Goal: Information Seeking & Learning: Learn about a topic

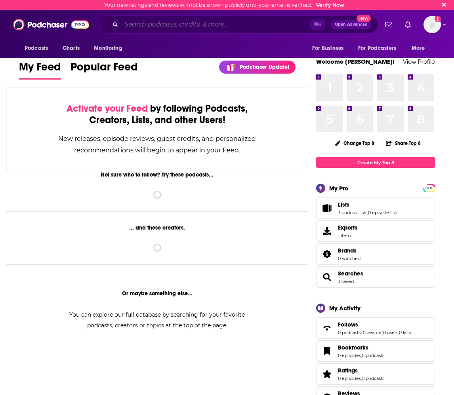
click at [147, 24] on input "Search podcasts, credits, & more..." at bounding box center [215, 24] width 189 height 13
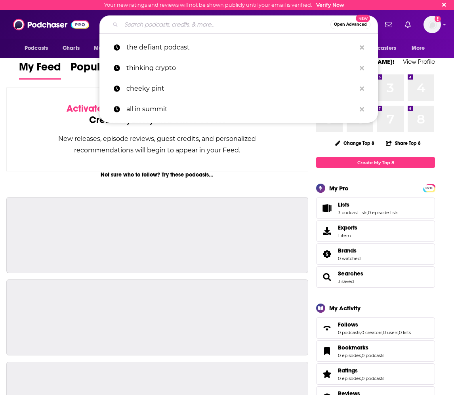
paste input "The Nextlander Podcast"
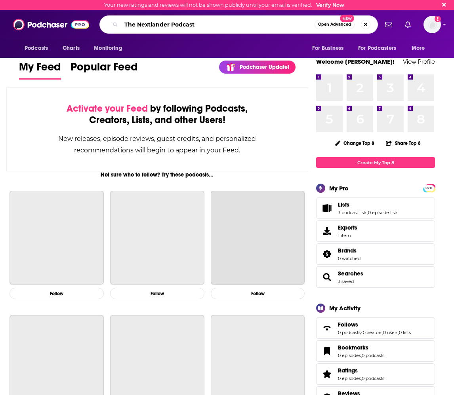
type input "The Nextlander Podcast"
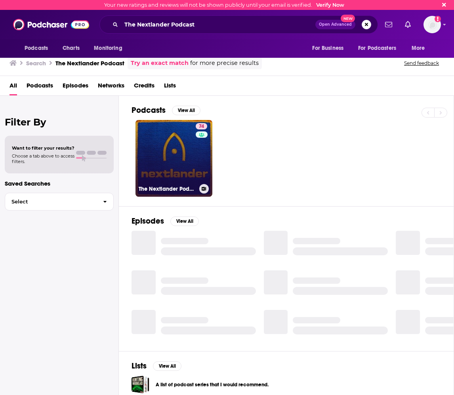
click at [154, 138] on link "74 The Nextlander Podcast" at bounding box center [173, 158] width 77 height 77
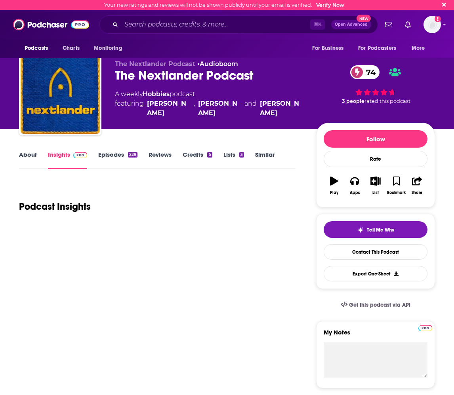
click at [28, 159] on link "About" at bounding box center [28, 160] width 18 height 18
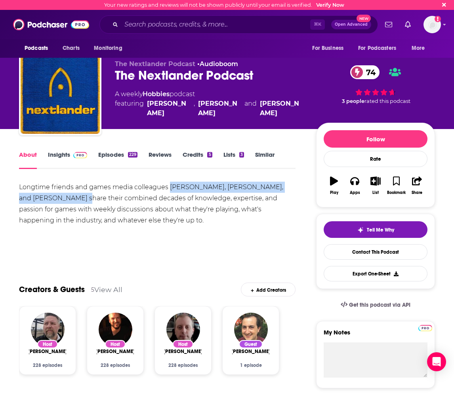
drag, startPoint x: 171, startPoint y: 188, endPoint x: 57, endPoint y: 200, distance: 113.8
click at [57, 200] on div "Longtime friends and games media colleagues [PERSON_NAME], [PERSON_NAME], and […" at bounding box center [157, 204] width 276 height 44
copy div "[PERSON_NAME], [PERSON_NAME], and [PERSON_NAME]"
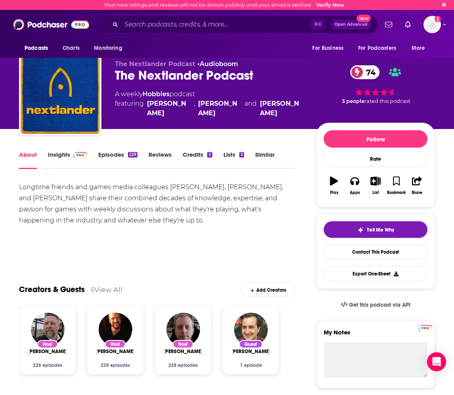
click at [60, 150] on div "About Insights Episodes 229 Reviews Credits 5 Lists 3 Similar" at bounding box center [157, 159] width 276 height 19
click at [62, 156] on link "Insights" at bounding box center [67, 160] width 39 height 18
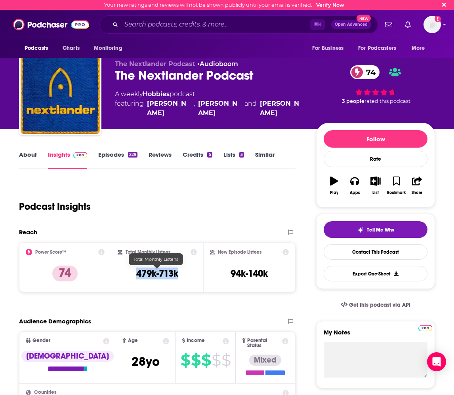
drag, startPoint x: 175, startPoint y: 272, endPoint x: 137, endPoint y: 270, distance: 37.3
click at [137, 270] on div "Total Monthly Listens 479k-713k" at bounding box center [158, 267] width 80 height 36
copy h3 "479k-713k"
click at [26, 154] on link "About" at bounding box center [28, 160] width 18 height 18
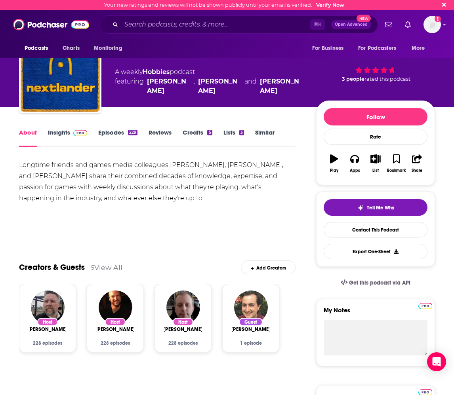
scroll to position [23, 0]
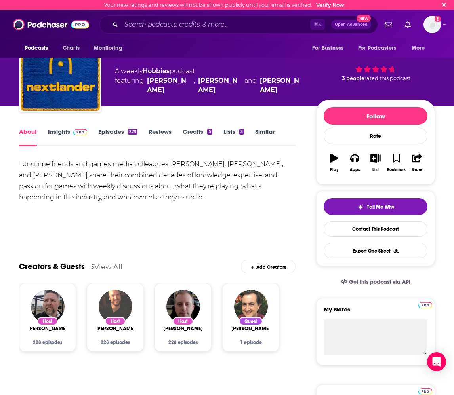
click at [117, 297] on img "Vincent Caravella" at bounding box center [116, 307] width 34 height 34
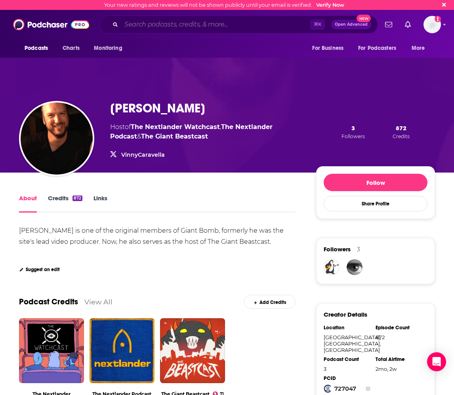
drag, startPoint x: 138, startPoint y: 27, endPoint x: 156, endPoint y: 25, distance: 17.9
click at [139, 27] on input "Search podcasts, credits, & more..." at bounding box center [215, 24] width 189 height 13
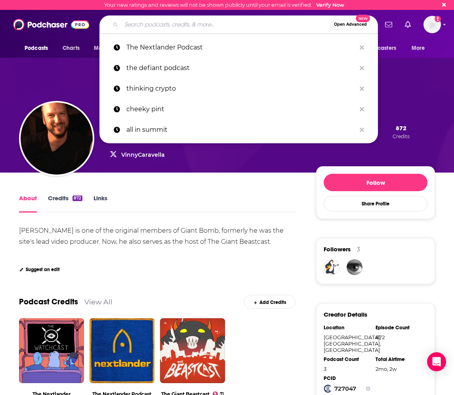
paste input "[MEDICAL_DATA],"
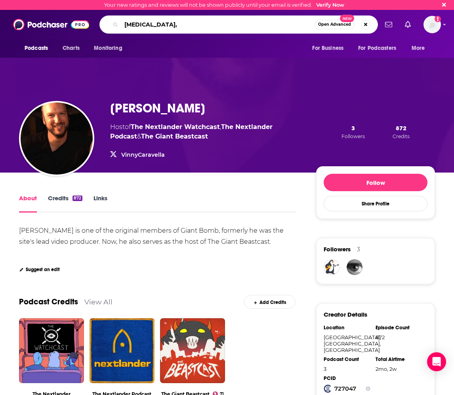
type input "Hysteria"
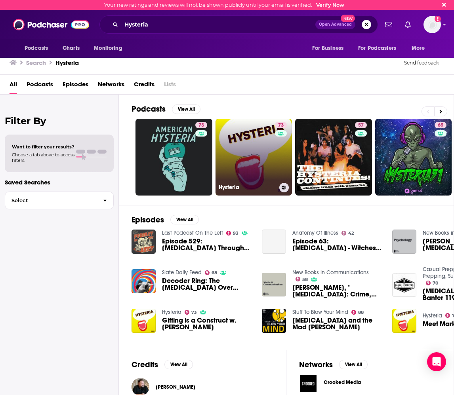
click at [262, 158] on link "73 [MEDICAL_DATA]" at bounding box center [253, 157] width 77 height 77
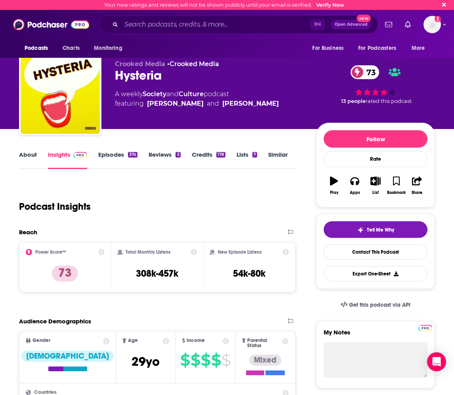
click at [27, 157] on link "About" at bounding box center [28, 160] width 18 height 18
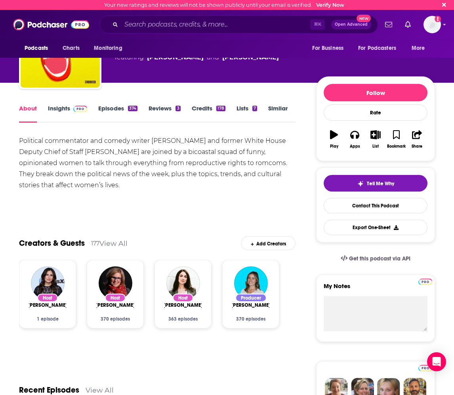
scroll to position [48, 0]
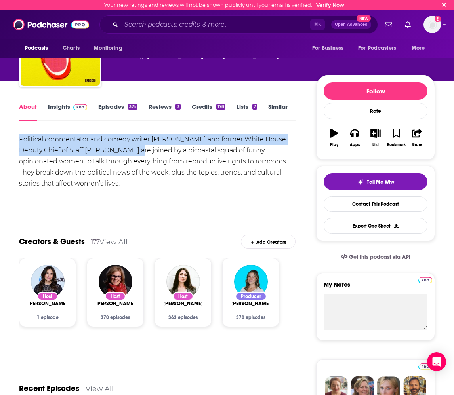
drag, startPoint x: 19, startPoint y: 139, endPoint x: 129, endPoint y: 150, distance: 110.5
click at [129, 150] on div "Political commentator and comedy writer [PERSON_NAME] and former White House De…" at bounding box center [157, 161] width 276 height 55
copy div "Political commentator and comedy writer [PERSON_NAME] and former White House De…"
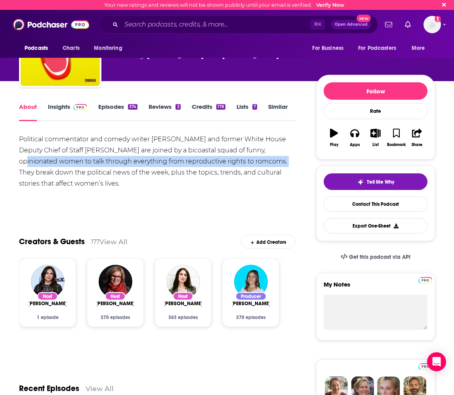
drag, startPoint x: 257, startPoint y: 151, endPoint x: 245, endPoint y: 163, distance: 17.4
click at [245, 163] on div "Political commentator and comedy writer [PERSON_NAME] and former White House De…" at bounding box center [157, 161] width 276 height 55
copy div "opinionated women to talk through everything from reproductive rights to romcoms"
click at [54, 110] on link "Insights" at bounding box center [67, 112] width 39 height 18
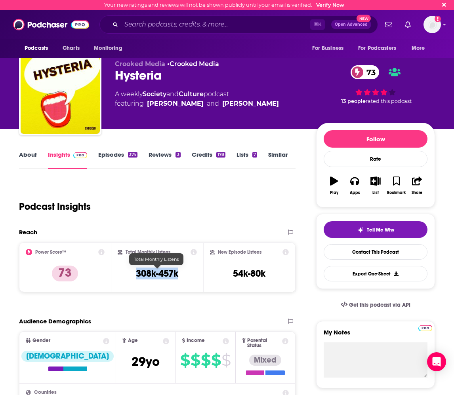
drag, startPoint x: 182, startPoint y: 271, endPoint x: 135, endPoint y: 272, distance: 46.3
click at [136, 272] on div "Total Monthly Listens 308k-457k" at bounding box center [158, 267] width 80 height 36
copy h3 "308k-457k"
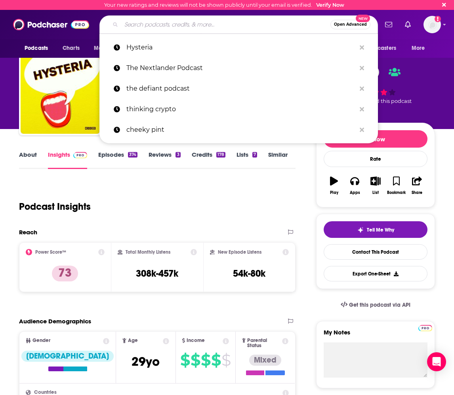
click at [146, 25] on input "Search podcasts, credits, & more..." at bounding box center [225, 24] width 209 height 13
paste input "Majority"
type input "Majority"
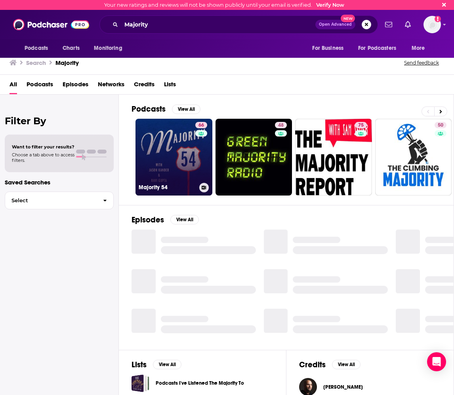
click at [170, 176] on link "66 Majority 54" at bounding box center [173, 157] width 77 height 77
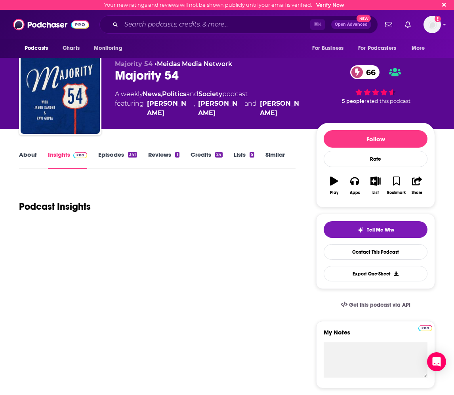
click at [33, 157] on link "About" at bounding box center [28, 160] width 18 height 18
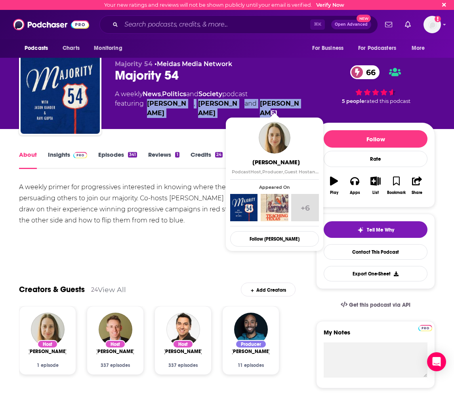
drag, startPoint x: 179, startPoint y: 106, endPoint x: 295, endPoint y: 107, distance: 116.8
click at [295, 107] on div "A weekly News , Politics and Society podcast featuring [PERSON_NAME] , [PERSON_…" at bounding box center [209, 103] width 188 height 29
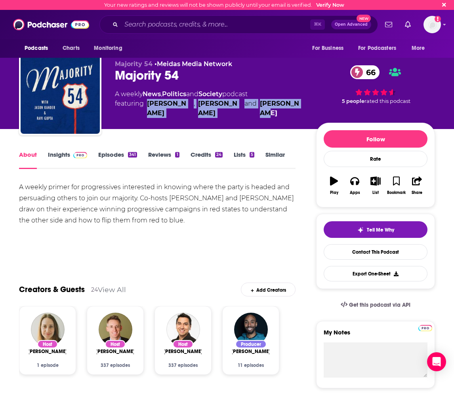
copy span "[PERSON_NAME] , [PERSON_NAME] and [PERSON_NAME]"
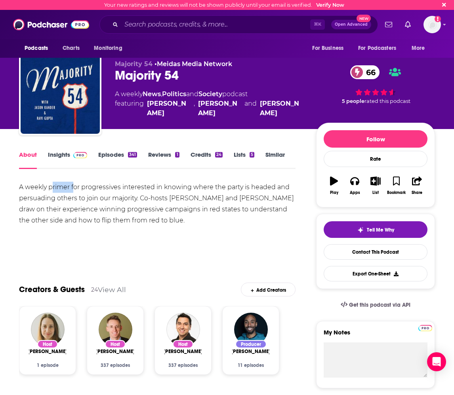
drag, startPoint x: 52, startPoint y: 188, endPoint x: 74, endPoint y: 188, distance: 21.4
click at [74, 188] on div "A weekly primer for progressives interested in knowing where the party is heade…" at bounding box center [157, 204] width 276 height 44
click at [63, 153] on link "Insights" at bounding box center [67, 160] width 39 height 18
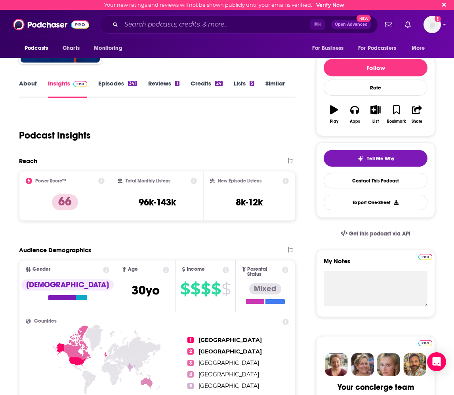
scroll to position [73, 0]
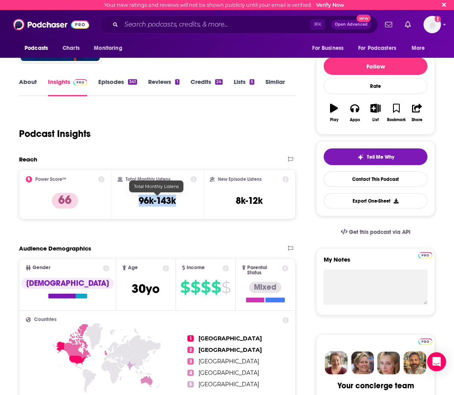
drag, startPoint x: 180, startPoint y: 198, endPoint x: 140, endPoint y: 200, distance: 40.0
click at [140, 200] on div "Total Monthly Listens 96k-143k" at bounding box center [158, 194] width 80 height 36
copy h3 "96k-143k"
click at [142, 25] on input "Search podcasts, credits, & more..." at bounding box center [215, 24] width 189 height 13
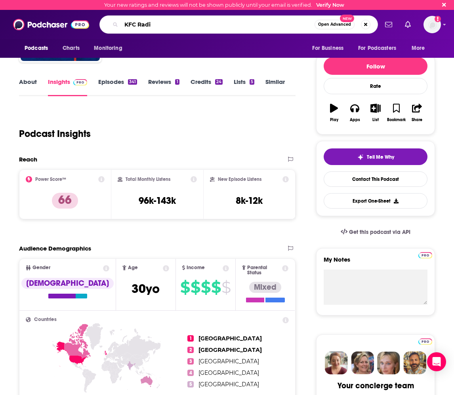
type input "KFC Radio"
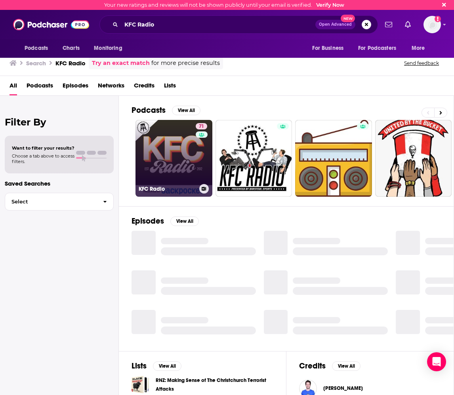
click at [177, 162] on link "71 KFC Radio" at bounding box center [173, 158] width 77 height 77
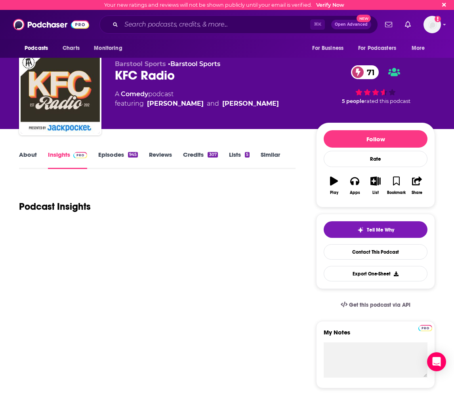
click at [21, 152] on link "About" at bounding box center [28, 160] width 18 height 18
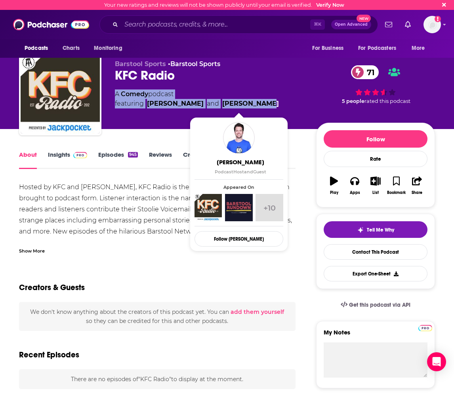
drag, startPoint x: 116, startPoint y: 96, endPoint x: 259, endPoint y: 108, distance: 142.7
click at [259, 108] on div "A Comedy podcast featuring [PERSON_NAME] and [PERSON_NAME]" at bounding box center [197, 98] width 164 height 19
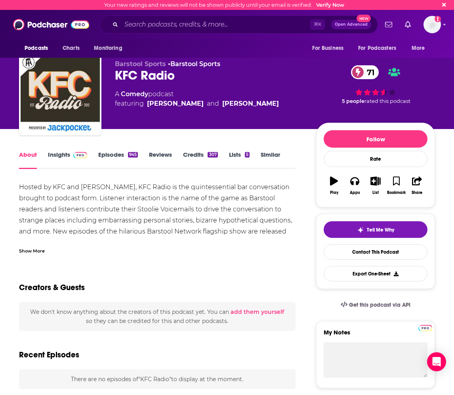
drag, startPoint x: 40, startPoint y: 203, endPoint x: 32, endPoint y: 197, distance: 9.6
click at [40, 203] on div "Hosted by KFC and [PERSON_NAME], KFC Radio is the quintessential bar conversati…" at bounding box center [157, 232] width 276 height 100
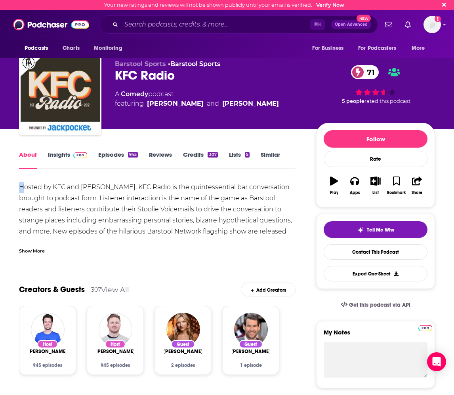
drag, startPoint x: 17, startPoint y: 188, endPoint x: 25, endPoint y: 188, distance: 7.1
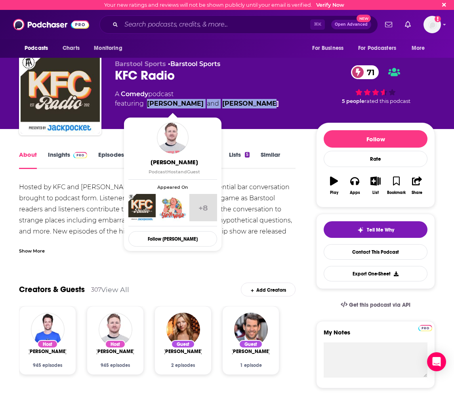
drag, startPoint x: 252, startPoint y: 105, endPoint x: 147, endPoint y: 106, distance: 104.5
click at [147, 106] on div "A Comedy podcast featuring [PERSON_NAME] and [PERSON_NAME]" at bounding box center [209, 98] width 188 height 19
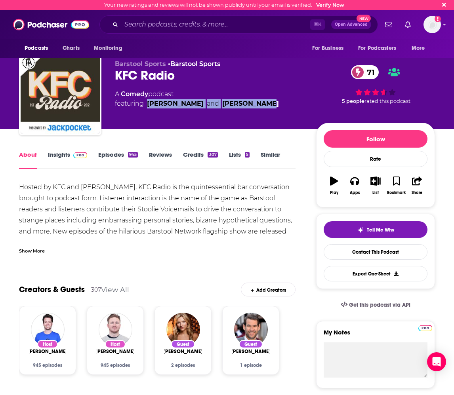
copy span "[PERSON_NAME] and [PERSON_NAME]"
click at [236, 188] on div "Hosted by KFC and [PERSON_NAME], KFC Radio is the quintessential bar conversati…" at bounding box center [157, 232] width 276 height 100
drag, startPoint x: 52, startPoint y: 221, endPoint x: 80, endPoint y: 222, distance: 27.4
click at [80, 222] on div "Hosted by KFC and [PERSON_NAME], KFC Radio is the quintessential bar conversati…" at bounding box center [157, 232] width 276 height 100
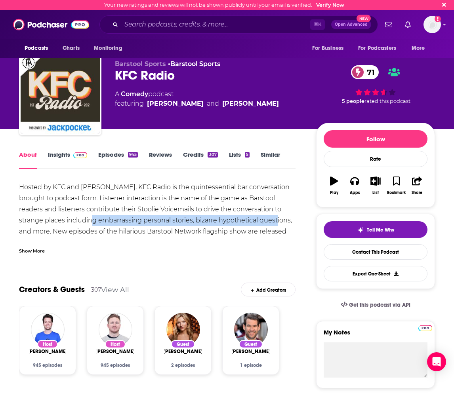
drag, startPoint x: 53, startPoint y: 221, endPoint x: 264, endPoint y: 222, distance: 211.0
click at [240, 225] on div "Hosted by KFC and [PERSON_NAME], KFC Radio is the quintessential bar conversati…" at bounding box center [157, 232] width 276 height 100
drag, startPoint x: 276, startPoint y: 222, endPoint x: 51, endPoint y: 221, distance: 224.5
click at [51, 221] on div "Hosted by KFC and [PERSON_NAME], KFC Radio is the quintessential bar conversati…" at bounding box center [157, 232] width 276 height 100
copy div "embarrassing personal stories, bizarre hypothetical questions, and more"
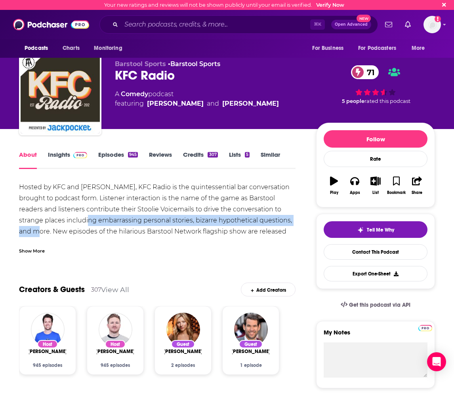
click at [53, 160] on link "Insights" at bounding box center [67, 160] width 39 height 18
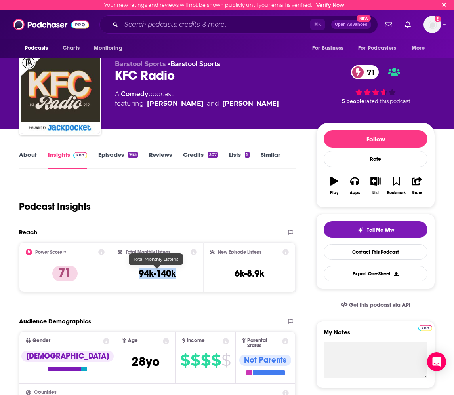
drag, startPoint x: 184, startPoint y: 277, endPoint x: 140, endPoint y: 272, distance: 43.8
click at [140, 272] on div "Total Monthly Listens 94k-140k" at bounding box center [158, 267] width 80 height 36
copy h3 "94k-140k"
click at [137, 26] on input "Search podcasts, credits, & more..." at bounding box center [215, 24] width 189 height 13
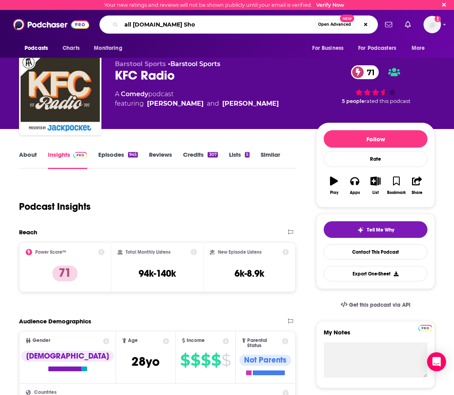
type input "all [DOMAIN_NAME] Show"
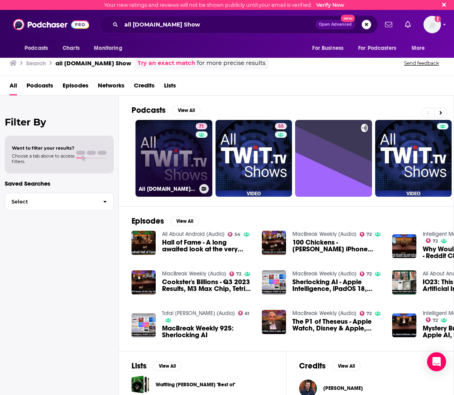
click at [180, 133] on link "71 All [DOMAIN_NAME] Shows (Audio)" at bounding box center [173, 158] width 77 height 77
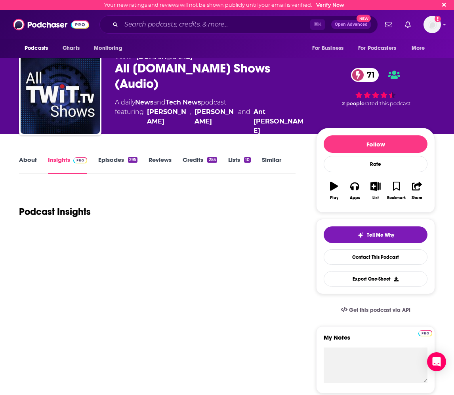
click at [27, 160] on link "About" at bounding box center [28, 165] width 18 height 18
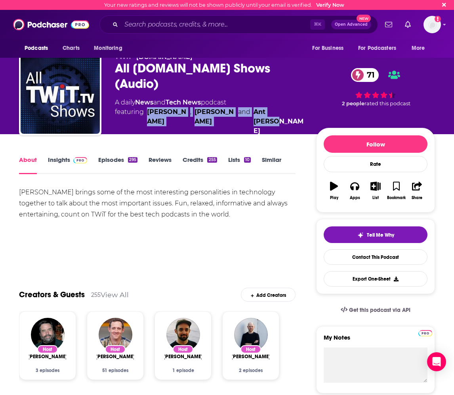
drag, startPoint x: 304, startPoint y: 102, endPoint x: 145, endPoint y: 106, distance: 158.4
click at [145, 106] on div "TWiT • [DOMAIN_NAME] All [DOMAIN_NAME] Shows (Audio) 71 A daily News and Tech N…" at bounding box center [275, 98] width 320 height 91
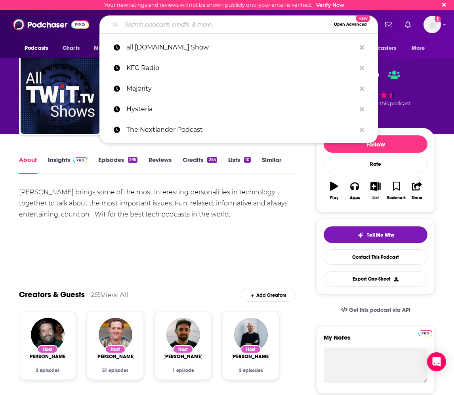
click at [170, 27] on input "Search podcasts, credits, & more..." at bounding box center [225, 24] width 209 height 13
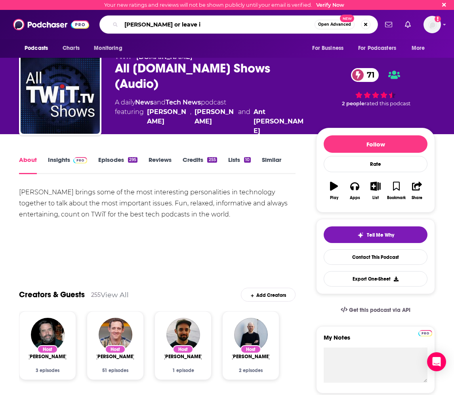
type input "[PERSON_NAME] or leave it"
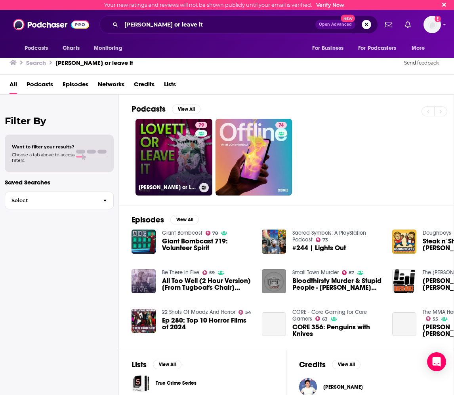
click at [188, 165] on link "79 [PERSON_NAME] or Leave It" at bounding box center [173, 157] width 77 height 77
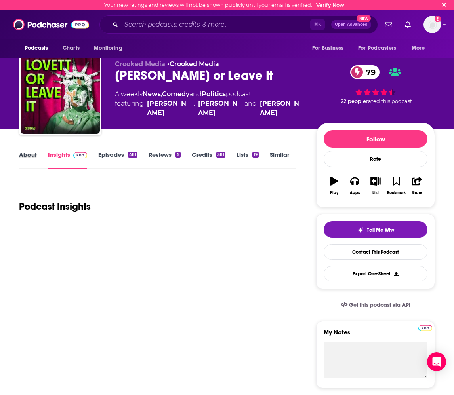
click at [36, 158] on div "About" at bounding box center [33, 160] width 29 height 18
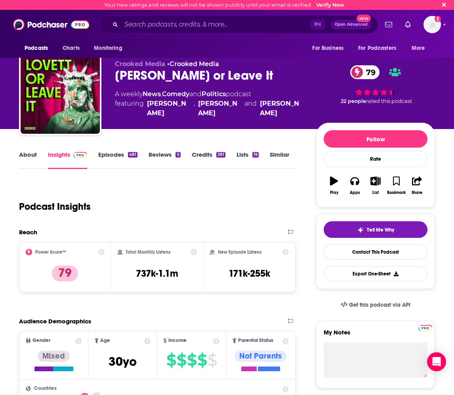
click at [27, 156] on link "About" at bounding box center [28, 160] width 18 height 18
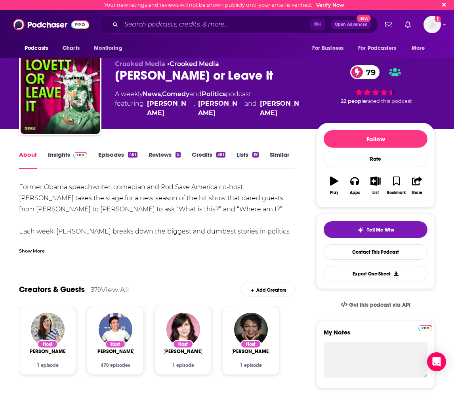
drag, startPoint x: 55, startPoint y: 194, endPoint x: 36, endPoint y: 192, distance: 19.9
click at [55, 194] on div "Former Obama speechwriter, comedian and Pod Save America co-host [PERSON_NAME] …" at bounding box center [157, 270] width 276 height 177
drag, startPoint x: 172, startPoint y: 207, endPoint x: 94, endPoint y: 194, distance: 79.5
click at [167, 207] on div "Former Obama speechwriter, comedian and Pod Save America co-host [PERSON_NAME] …" at bounding box center [157, 270] width 276 height 177
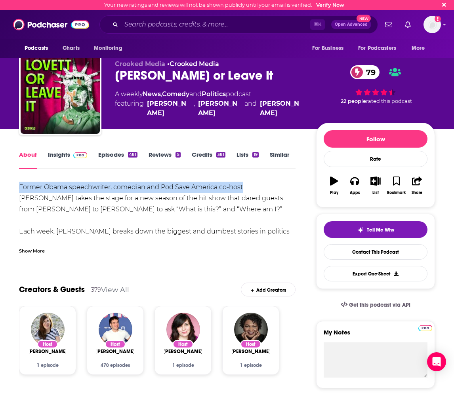
drag, startPoint x: 16, startPoint y: 187, endPoint x: 241, endPoint y: 188, distance: 224.9
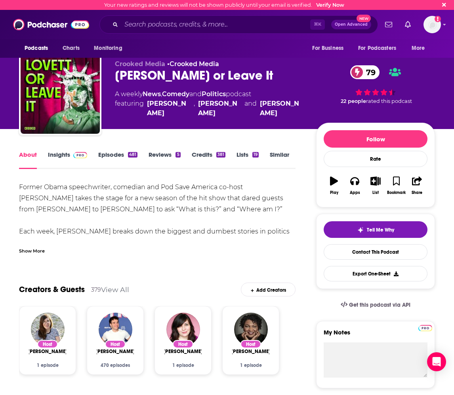
click at [30, 253] on div "Show More" at bounding box center [32, 251] width 26 height 8
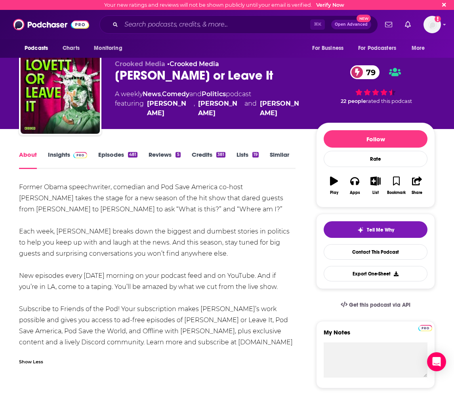
click at [65, 157] on link "Insights" at bounding box center [67, 160] width 39 height 18
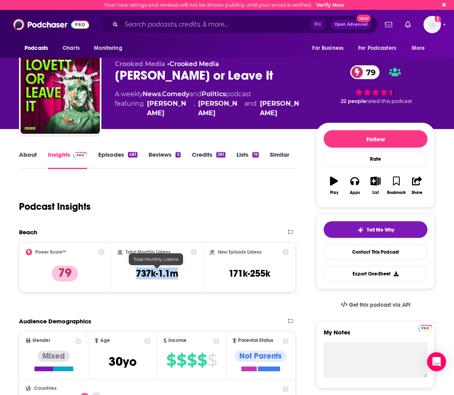
drag, startPoint x: 136, startPoint y: 274, endPoint x: 125, endPoint y: 274, distance: 10.7
click at [125, 274] on div "Total Monthly Listens 737k-1.1m" at bounding box center [158, 267] width 80 height 36
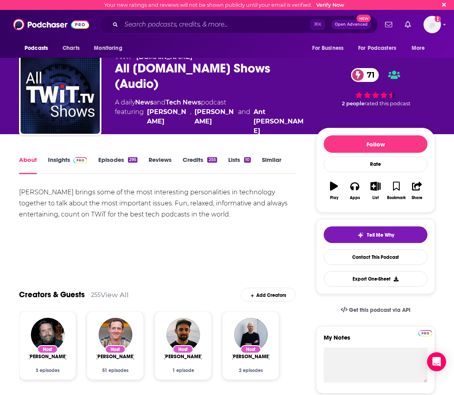
click at [72, 156] on span at bounding box center [78, 160] width 17 height 8
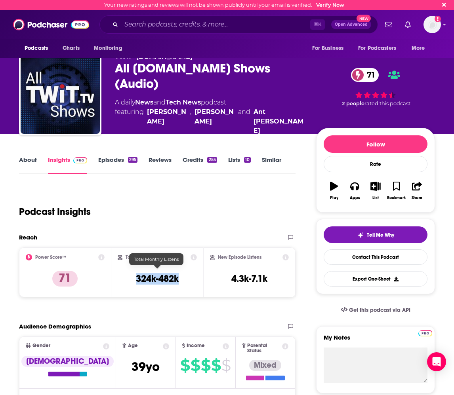
drag, startPoint x: 170, startPoint y: 274, endPoint x: 136, endPoint y: 274, distance: 33.7
click at [136, 274] on div "Total Monthly Listens 324k-482k" at bounding box center [158, 272] width 80 height 36
click at [163, 29] on input "Search podcasts, credits, & more..." at bounding box center [215, 24] width 189 height 13
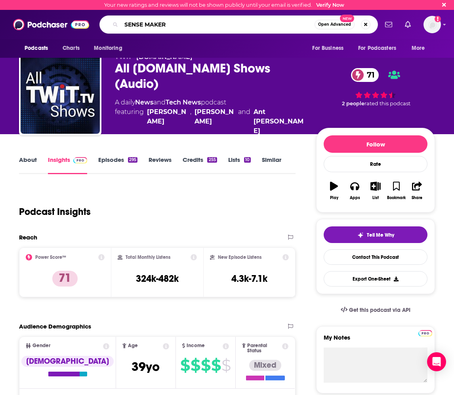
type input "SENSE MAKERS"
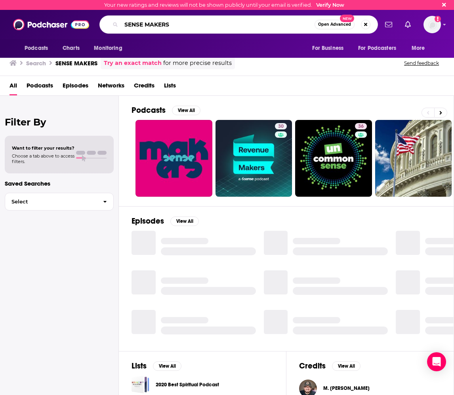
click at [176, 24] on input "SENSE MAKERS" at bounding box center [217, 24] width 193 height 13
type input "SENSE MAKER"
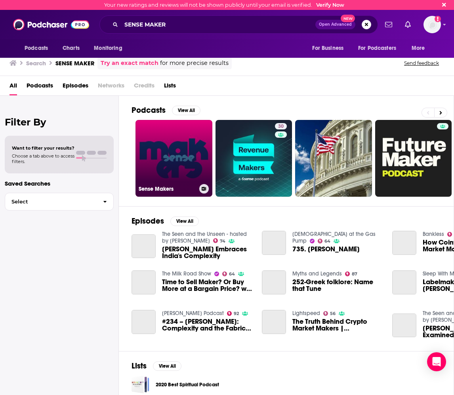
click at [188, 145] on link "Sense Makers" at bounding box center [173, 158] width 77 height 77
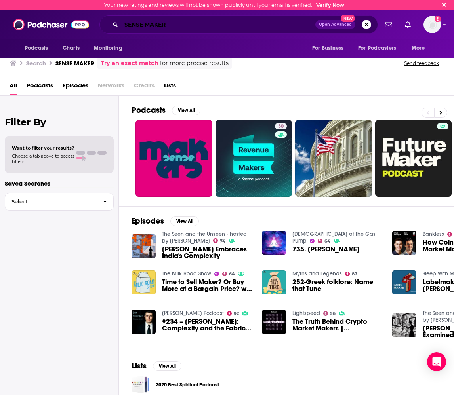
click at [146, 25] on input "SENSE MAKER" at bounding box center [218, 24] width 194 height 13
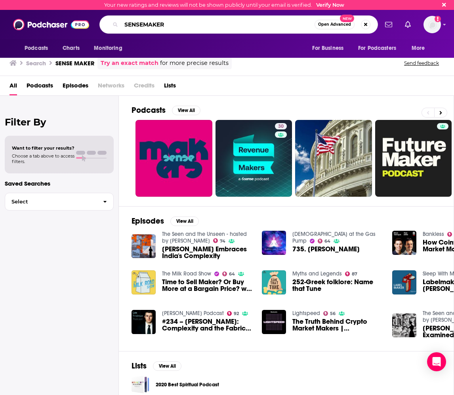
type input "SENSEMAKER"
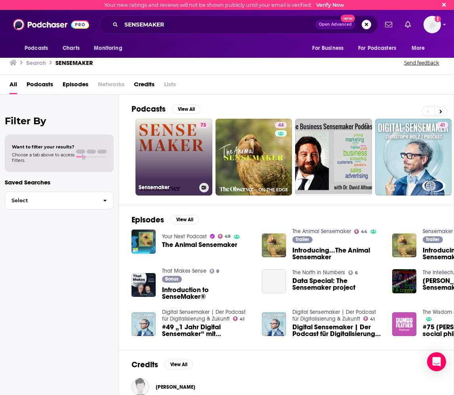
click at [180, 151] on link "73 Sensemaker" at bounding box center [173, 157] width 77 height 77
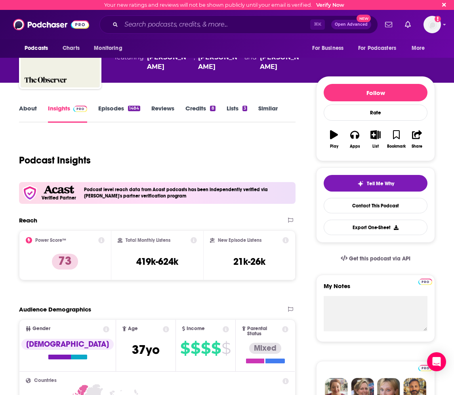
scroll to position [54, 0]
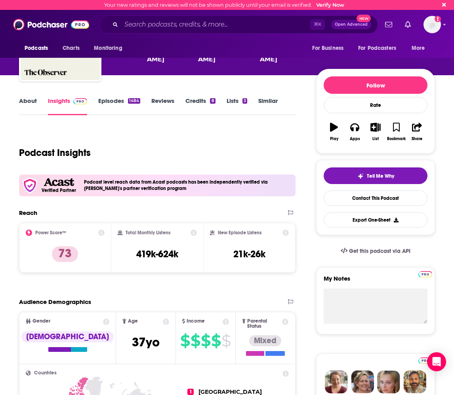
click at [32, 99] on link "About" at bounding box center [28, 106] width 18 height 18
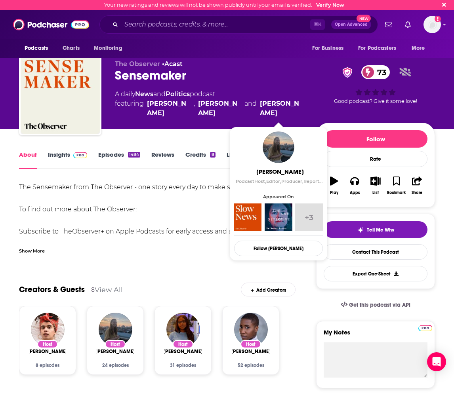
drag, startPoint x: 150, startPoint y: 102, endPoint x: 301, endPoint y: 115, distance: 151.8
click at [301, 115] on span "featuring [PERSON_NAME] , [PERSON_NAME] and [PERSON_NAME]" at bounding box center [209, 108] width 188 height 19
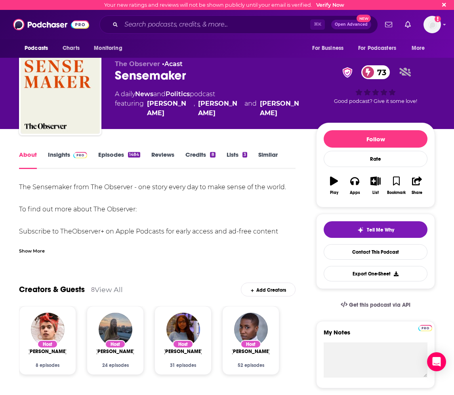
click at [57, 157] on link "Insights" at bounding box center [67, 160] width 39 height 18
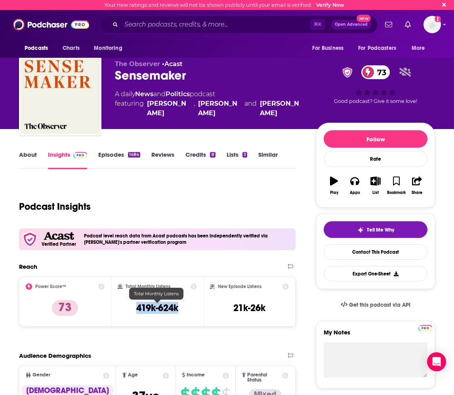
drag, startPoint x: 179, startPoint y: 311, endPoint x: 137, endPoint y: 308, distance: 42.5
click at [137, 308] on div "Total Monthly Listens 419k-624k" at bounding box center [158, 301] width 80 height 36
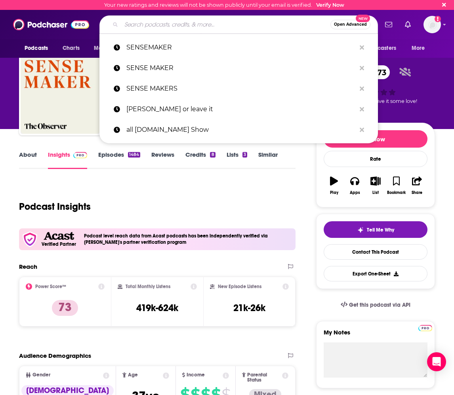
drag, startPoint x: 131, startPoint y: 23, endPoint x: 143, endPoint y: 25, distance: 12.4
click at [132, 23] on input "Search podcasts, credits, & more..." at bounding box center [225, 24] width 209 height 13
paste input "Majority"
type input "Majority"
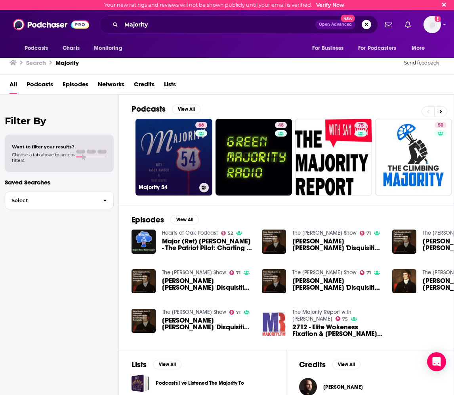
click at [161, 135] on link "66 Majority 54" at bounding box center [173, 157] width 77 height 77
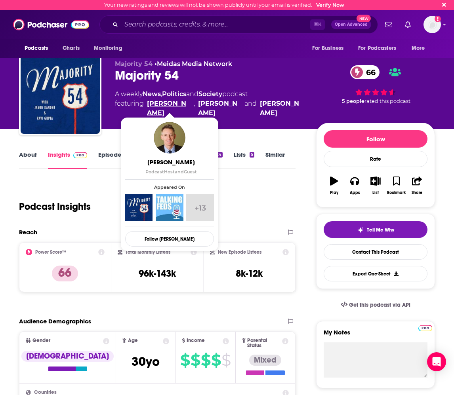
click at [177, 105] on link "[PERSON_NAME]" at bounding box center [169, 108] width 44 height 19
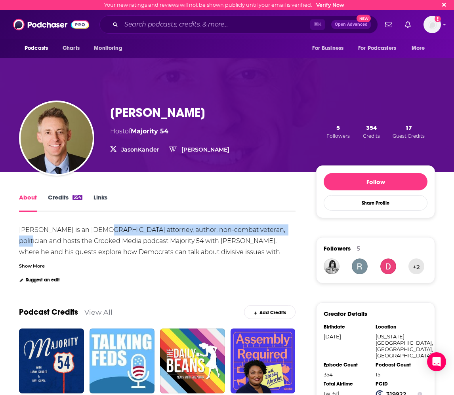
drag, startPoint x: 100, startPoint y: 232, endPoint x: 278, endPoint y: 232, distance: 178.5
click at [278, 232] on div "[PERSON_NAME] is an [DEMOGRAPHIC_DATA] attorney, author, non-combat veteran, po…" at bounding box center [153, 246] width 268 height 41
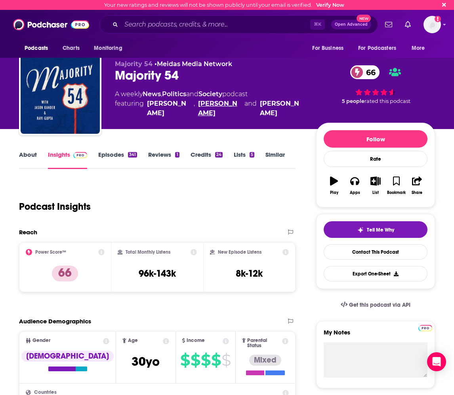
click at [205, 105] on link "[PERSON_NAME]" at bounding box center [220, 108] width 44 height 19
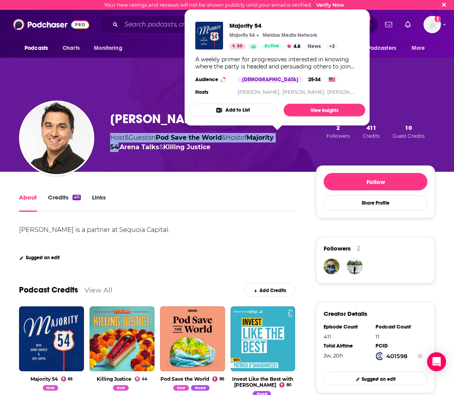
drag, startPoint x: 110, startPoint y: 136, endPoint x: 294, endPoint y: 141, distance: 183.7
click at [274, 141] on span "Host & Guest on Pod Save the World & Host of Majority 54 , Arena Talks & Killin…" at bounding box center [192, 142] width 164 height 17
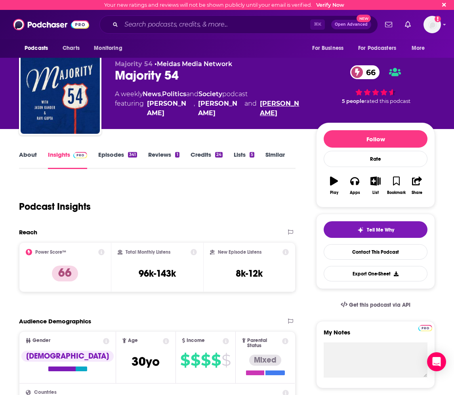
click at [279, 103] on link "[PERSON_NAME]" at bounding box center [282, 108] width 44 height 19
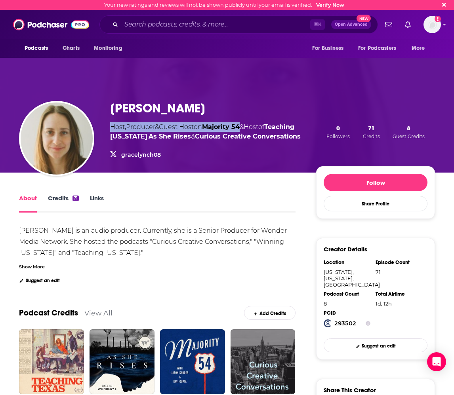
drag, startPoint x: 105, startPoint y: 128, endPoint x: 246, endPoint y: 131, distance: 141.0
click at [246, 131] on div "[PERSON_NAME] Host , Producer & Guest Host on Majority 54 & Host of Teaching [U…" at bounding box center [227, 132] width 416 height 82
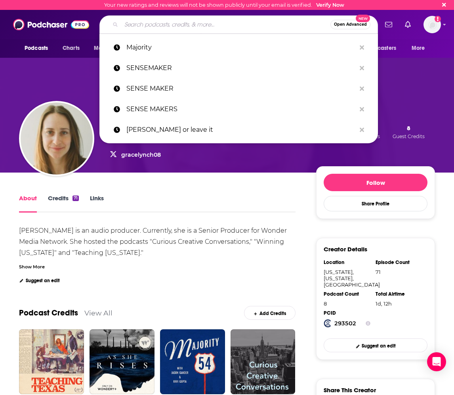
click at [141, 28] on input "Search podcasts, credits, & more..." at bounding box center [225, 24] width 209 height 13
paste input "KFC Radio"
type input "KFC Radio"
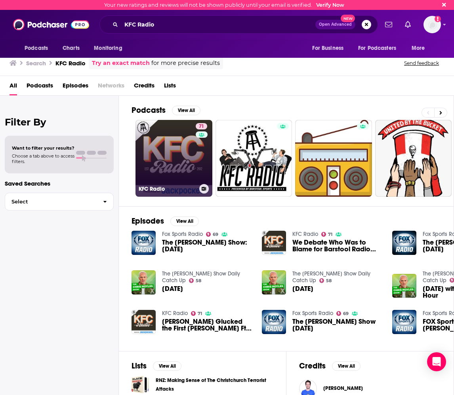
click at [178, 154] on link "71 KFC Radio" at bounding box center [173, 158] width 77 height 77
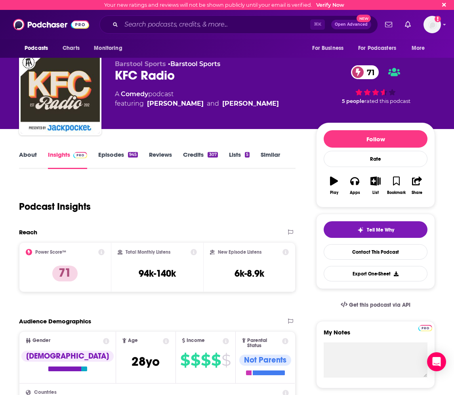
click at [23, 162] on link "About" at bounding box center [28, 160] width 18 height 18
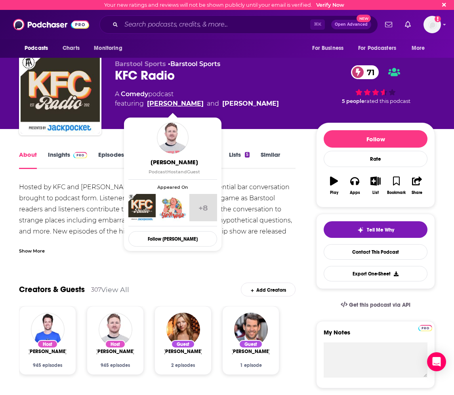
click at [163, 103] on link "[PERSON_NAME]" at bounding box center [175, 104] width 57 height 10
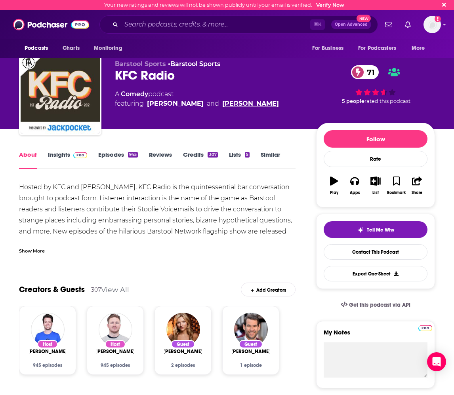
click at [234, 106] on link "[PERSON_NAME]" at bounding box center [250, 104] width 57 height 10
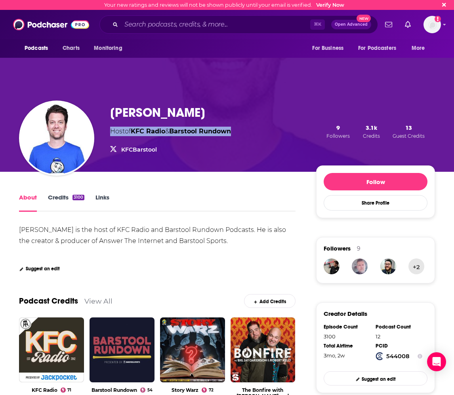
drag, startPoint x: 103, startPoint y: 133, endPoint x: 241, endPoint y: 134, distance: 138.6
click at [241, 134] on div "[PERSON_NAME] Host of KFC Radio & Barstool Rundown KFCBarstool KFCBarstool 9 Fo…" at bounding box center [227, 131] width 416 height 81
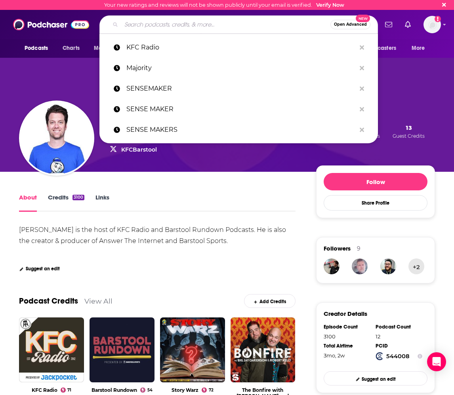
click at [141, 23] on input "Search podcasts, credits, & more..." at bounding box center [225, 24] width 209 height 13
type input "v"
paste input "All [DOMAIN_NAME] Shows"
type input "All [DOMAIN_NAME] Shows"
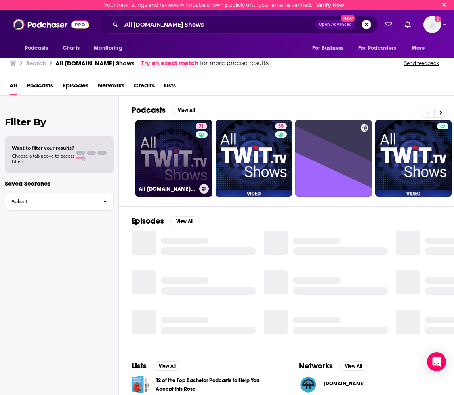
click at [161, 141] on link "71 All [DOMAIN_NAME] Shows (Audio)" at bounding box center [173, 158] width 77 height 77
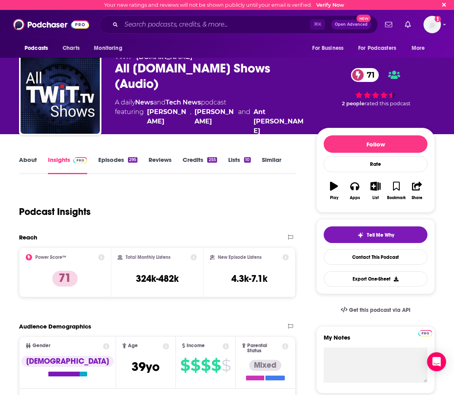
drag, startPoint x: 145, startPoint y: 103, endPoint x: 288, endPoint y: 107, distance: 143.4
click at [288, 107] on span "featuring [PERSON_NAME] , [PERSON_NAME] and [PERSON_NAME]" at bounding box center [209, 121] width 188 height 29
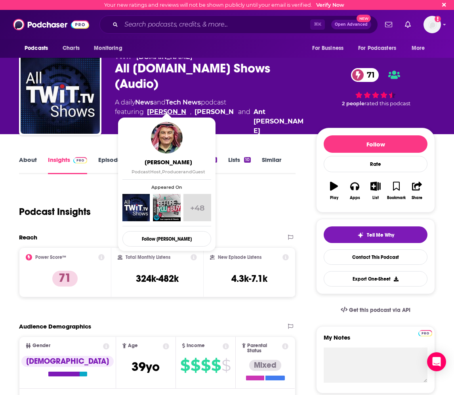
click at [162, 107] on link "[PERSON_NAME]" at bounding box center [167, 121] width 40 height 29
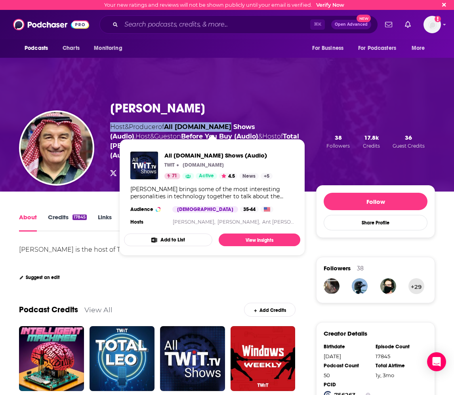
drag, startPoint x: 106, startPoint y: 125, endPoint x: 230, endPoint y: 129, distance: 124.0
click at [229, 129] on div "[PERSON_NAME] Host & Producer of All [DOMAIN_NAME] Shows (Audio) , Host & Guest…" at bounding box center [227, 141] width 416 height 101
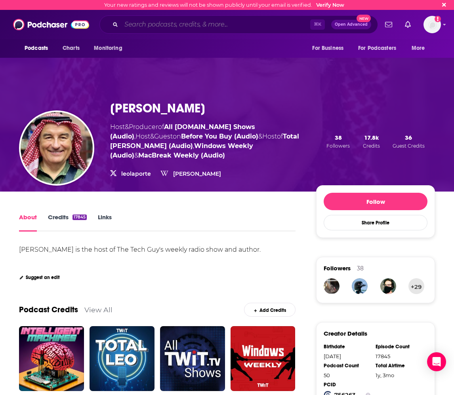
click at [200, 29] on input "Search podcasts, credits, & more..." at bounding box center [215, 24] width 189 height 13
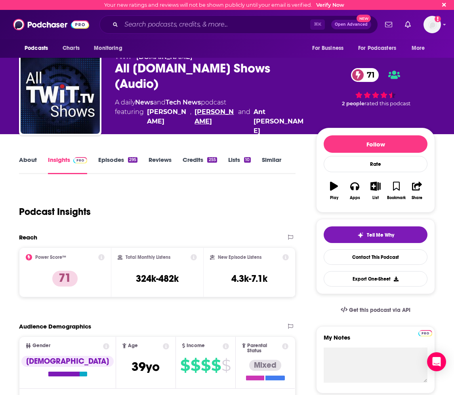
click at [209, 107] on link "[PERSON_NAME]" at bounding box center [214, 121] width 40 height 29
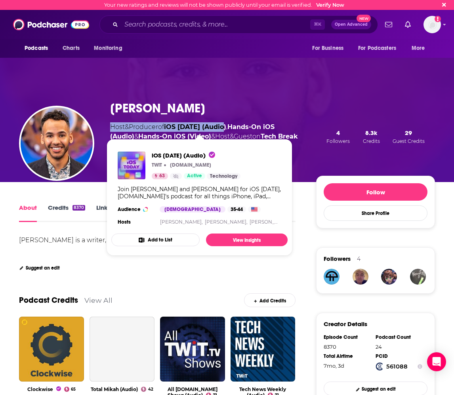
drag, startPoint x: 106, startPoint y: 128, endPoint x: 228, endPoint y: 126, distance: 121.9
click at [228, 126] on div "[PERSON_NAME] Host & Producer of iOS [DATE] (Audio) , Hands-On iOS (Audio) & Ha…" at bounding box center [227, 136] width 416 height 91
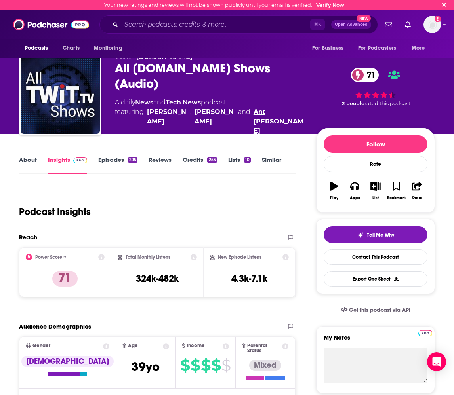
click at [273, 107] on link "Ant [PERSON_NAME]" at bounding box center [278, 121] width 50 height 29
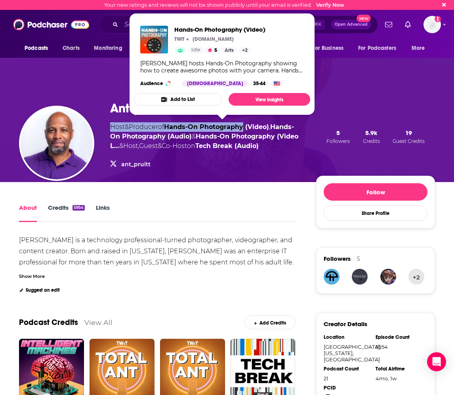
drag, startPoint x: 105, startPoint y: 127, endPoint x: 249, endPoint y: 130, distance: 143.7
click at [249, 130] on div "Ant Pruitt Host & Producer of Hands-On Photography (Video) , Hands-On Photograp…" at bounding box center [227, 136] width 416 height 91
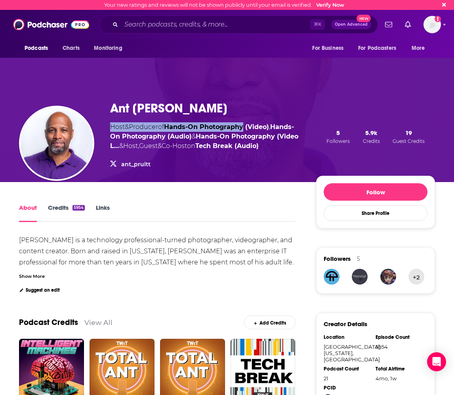
copy span "Host & Producer of Hands-On Photography"
click at [156, 22] on input "Search podcasts, credits, & more..." at bounding box center [215, 24] width 189 height 13
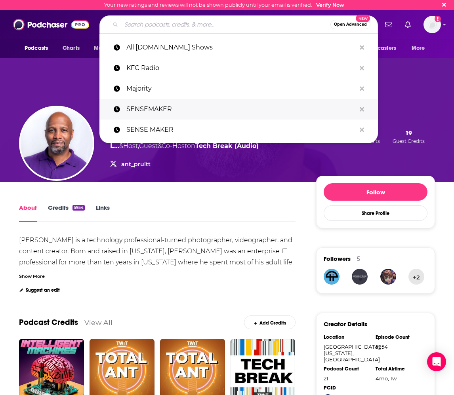
click at [138, 107] on p "SENSEMAKER" at bounding box center [240, 109] width 229 height 21
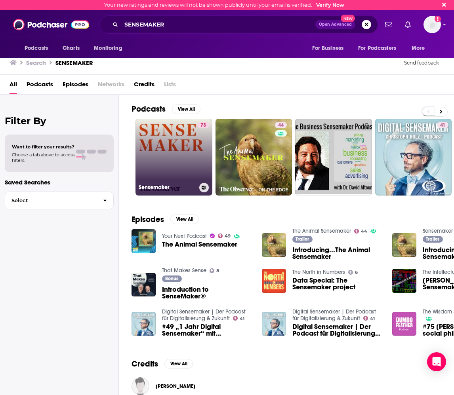
click at [175, 155] on link "73 Sensemaker" at bounding box center [173, 157] width 77 height 77
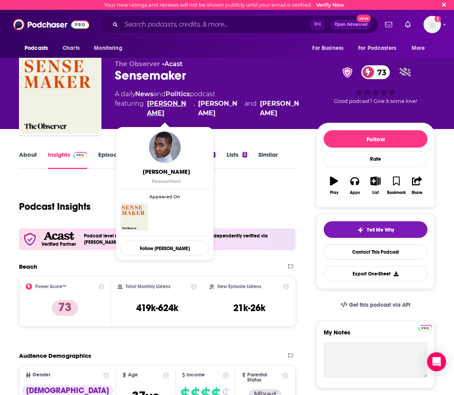
click at [152, 105] on link "[PERSON_NAME]" at bounding box center [169, 108] width 44 height 19
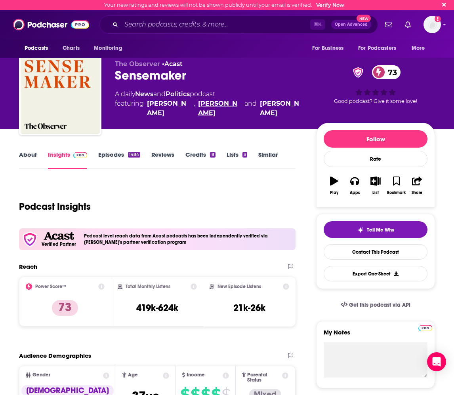
click at [210, 110] on link "[PERSON_NAME]" at bounding box center [220, 108] width 44 height 19
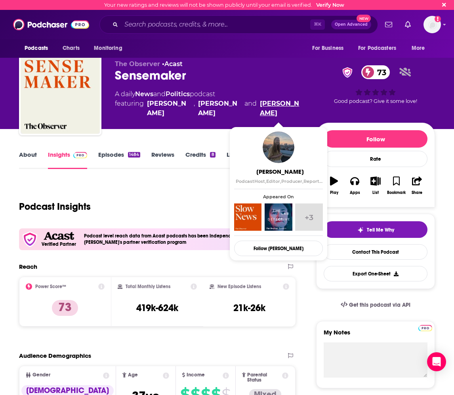
click at [265, 106] on link "[PERSON_NAME]" at bounding box center [282, 108] width 44 height 19
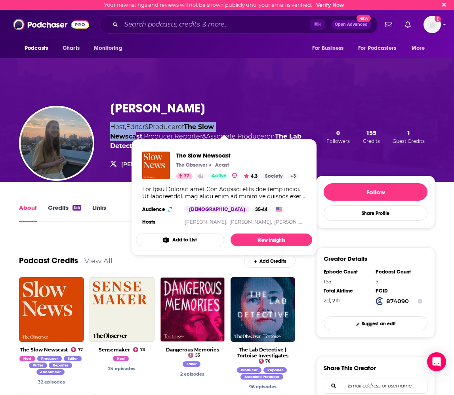
drag, startPoint x: 105, startPoint y: 126, endPoint x: 249, endPoint y: 127, distance: 144.1
click at [249, 127] on div "Claudia Williams Host , Editor & Producer of The Slow Newscast , Producer , Rep…" at bounding box center [227, 136] width 416 height 91
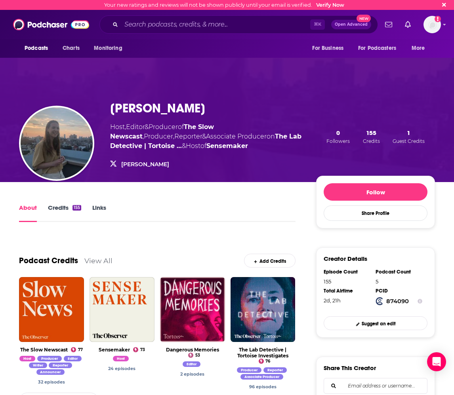
click at [282, 114] on div "[PERSON_NAME]" at bounding box center [206, 108] width 193 height 15
